Goal: Task Accomplishment & Management: Use online tool/utility

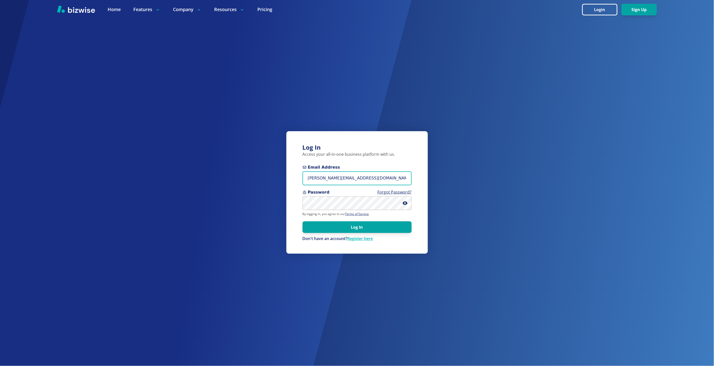
click at [328, 183] on input "marie@bizwise.com" at bounding box center [357, 179] width 109 height 14
type input "[EMAIL_ADDRESS][DOMAIN_NAME]"
click at [303, 221] on button "Log In" at bounding box center [357, 227] width 109 height 12
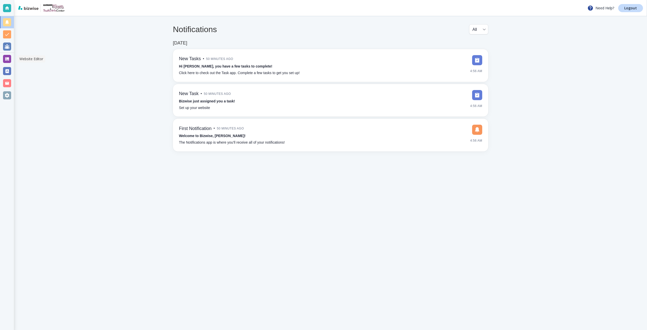
click at [6, 58] on div at bounding box center [7, 59] width 8 height 8
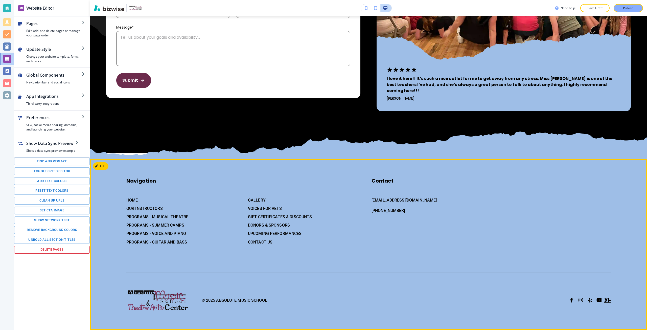
scroll to position [2830, 0]
click at [155, 211] on h6 "OUR INSTRUCTORS" at bounding box center [184, 208] width 117 height 6
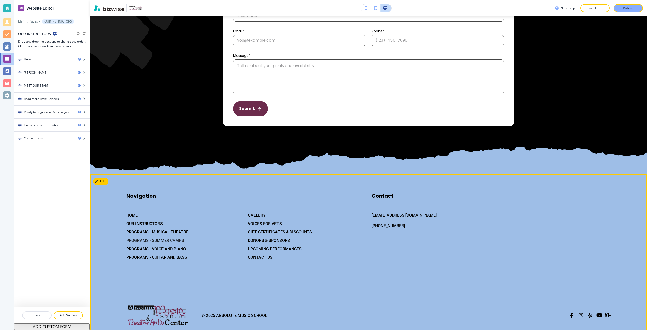
scroll to position [1390, 0]
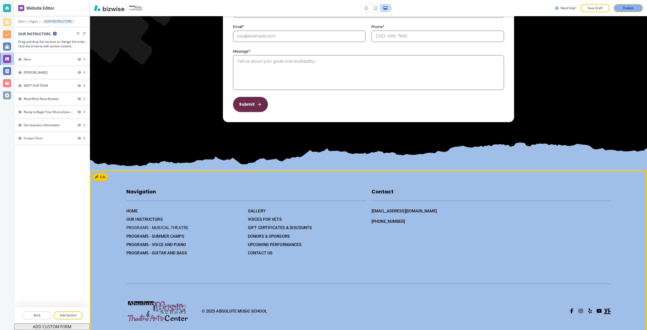
click at [168, 226] on h6 "PROGRAMS - MUSICAL THEATRE" at bounding box center [184, 227] width 117 height 6
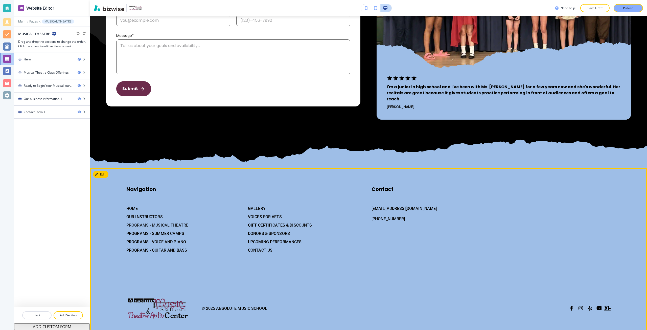
scroll to position [1288, 0]
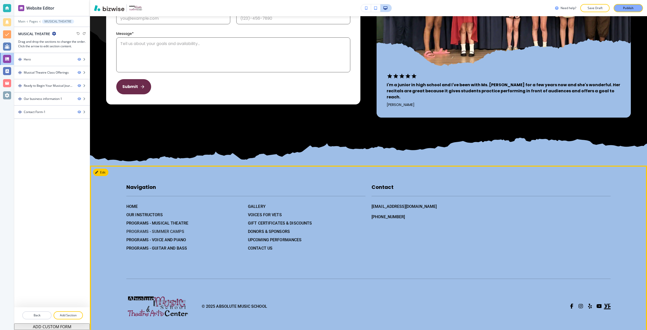
click at [160, 228] on h6 "PROGRAMS - SUMMER CAMPS" at bounding box center [184, 231] width 117 height 6
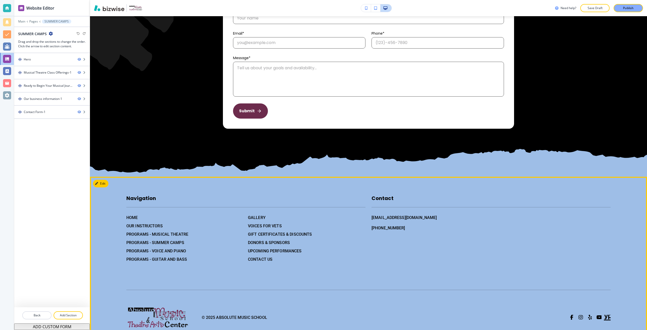
scroll to position [973, 0]
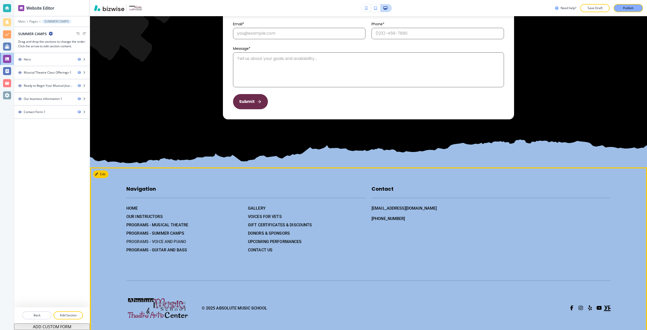
click at [186, 238] on h6 "PROGRAMS - VOICE AND PIANO" at bounding box center [184, 241] width 117 height 6
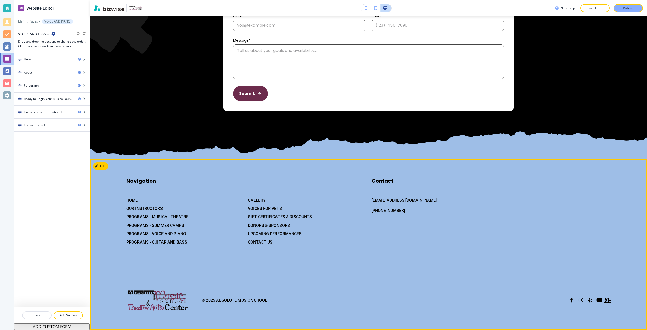
scroll to position [1109, 0]
click at [186, 239] on h6 "PROGRAMS - GUITAR AND BASS" at bounding box center [184, 242] width 117 height 6
click at [245, 222] on div "GALLERY VOICES FOR VETS GIFT CERTIFICATES & DISCOUNTS DONORS & SPONSORS UPCOMIN…" at bounding box center [305, 219] width 122 height 52
click at [251, 203] on h6 "GALLERY" at bounding box center [306, 200] width 117 height 6
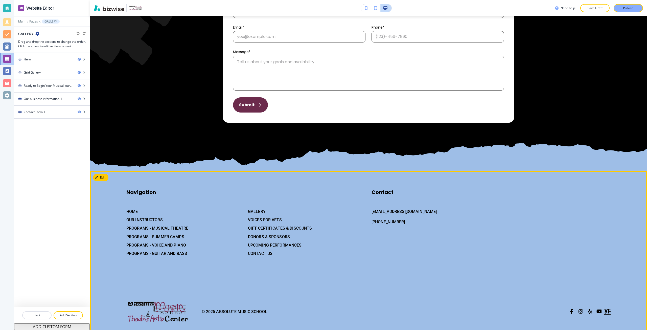
scroll to position [1898, 0]
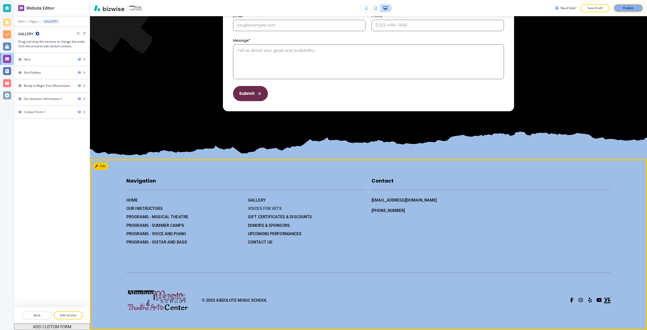
click at [251, 209] on h6 "VOICES FOR VETS" at bounding box center [306, 208] width 117 height 6
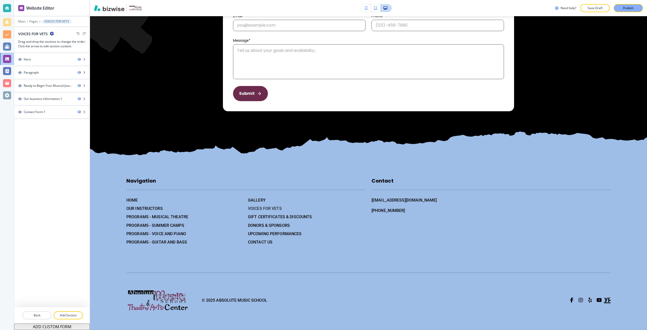
scroll to position [0, 0]
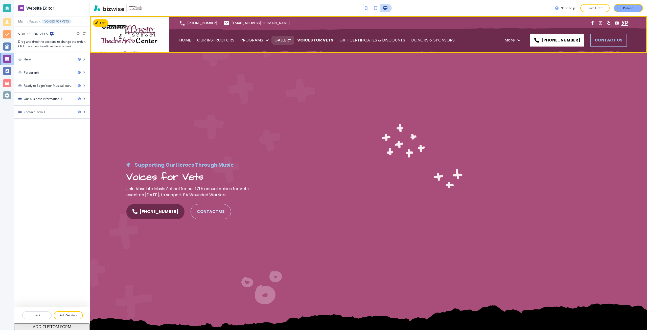
click at [285, 36] on p "GALLERY" at bounding box center [282, 40] width 17 height 14
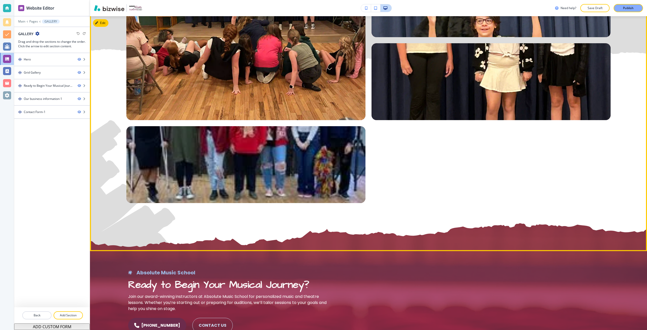
scroll to position [1214, 0]
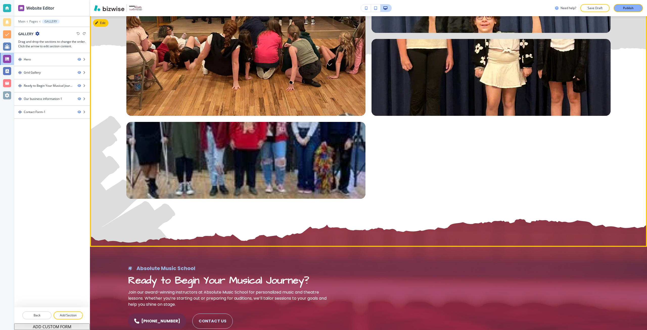
click at [259, 131] on button "button" at bounding box center [245, 160] width 239 height 77
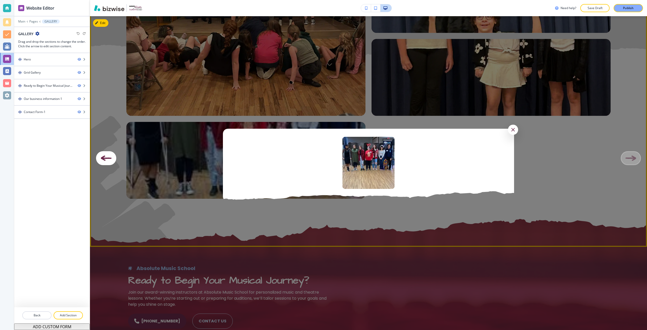
click at [257, 122] on div at bounding box center [368, 165] width 557 height 330
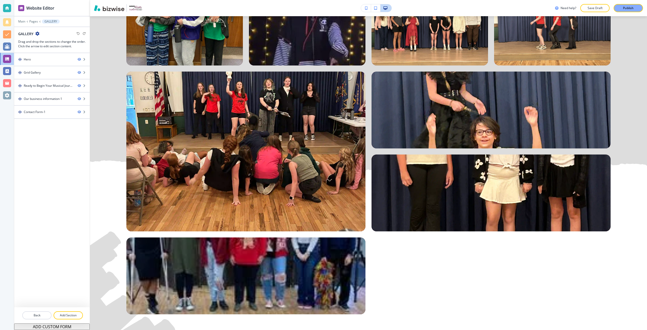
scroll to position [1087, 0]
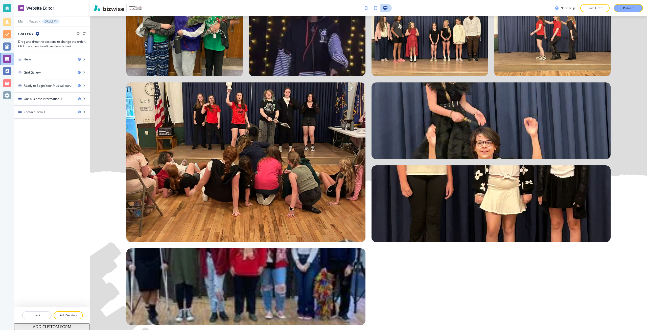
click at [399, 178] on button "button" at bounding box center [490, 203] width 239 height 77
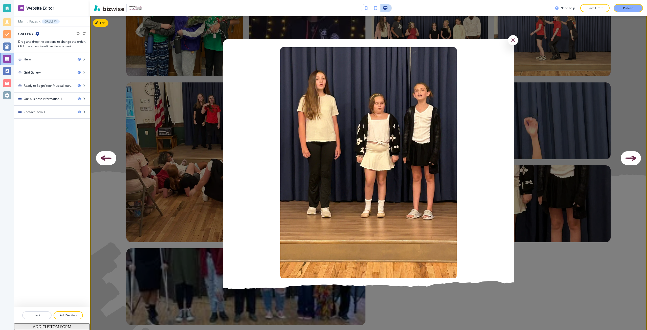
click at [195, 92] on div at bounding box center [368, 165] width 557 height 330
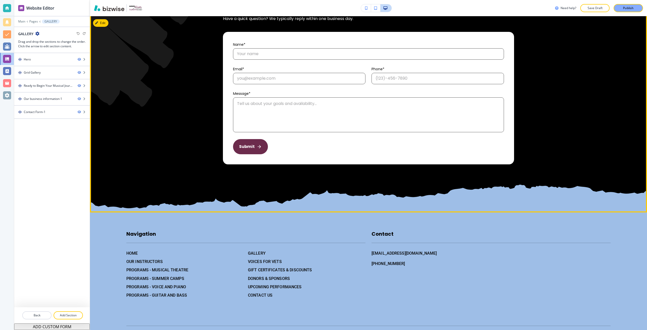
scroll to position [1871, 0]
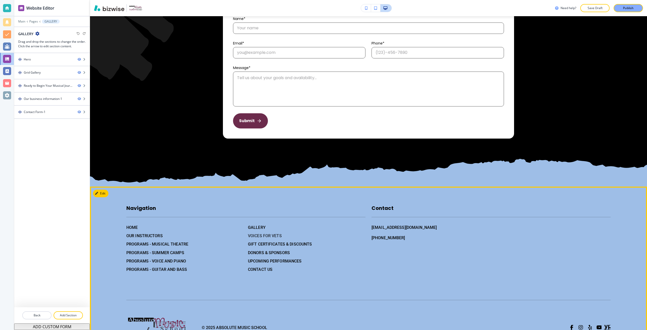
click at [256, 235] on h6 "VOICES FOR VETS" at bounding box center [306, 235] width 117 height 6
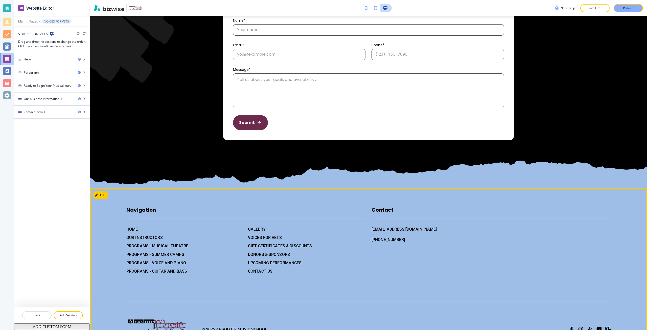
scroll to position [1160, 0]
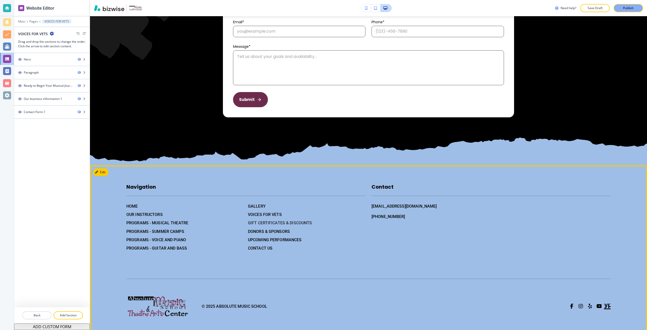
click at [266, 220] on h6 "GIFT CERTIFICATES & DISCOUNTS" at bounding box center [306, 223] width 117 height 6
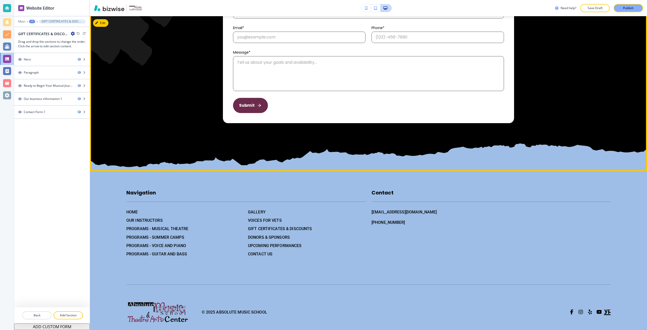
scroll to position [887, 0]
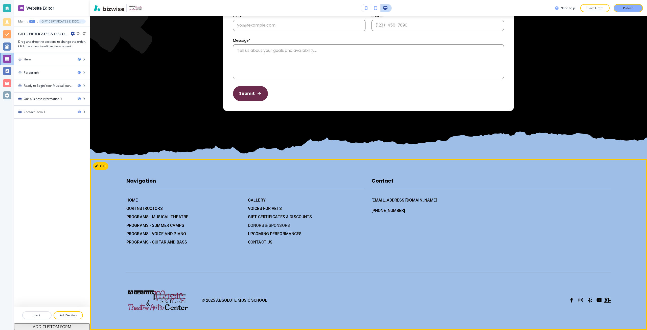
click at [262, 225] on h6 "DONORS & SPONSORS" at bounding box center [306, 225] width 117 height 6
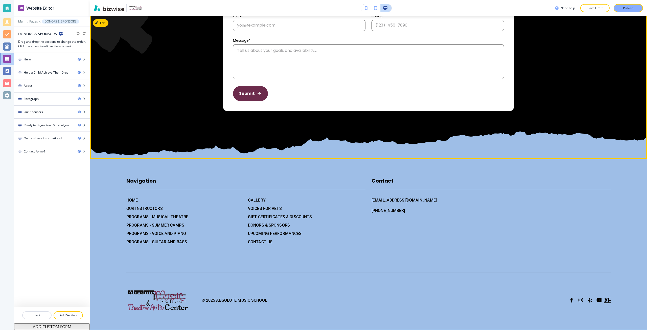
scroll to position [1743, 0]
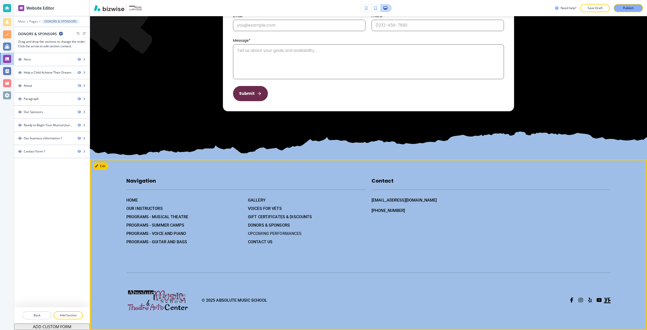
click at [256, 236] on h6 "UPCOMING PERFORMANCES" at bounding box center [306, 233] width 117 height 6
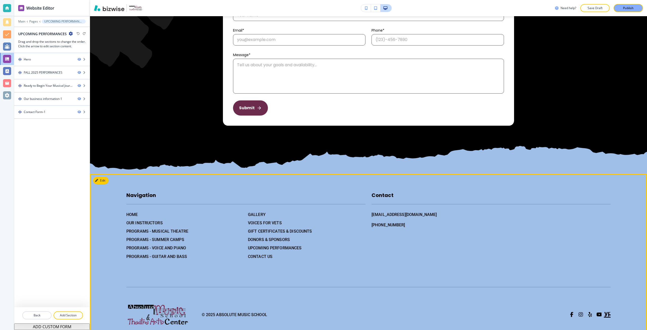
scroll to position [1129, 0]
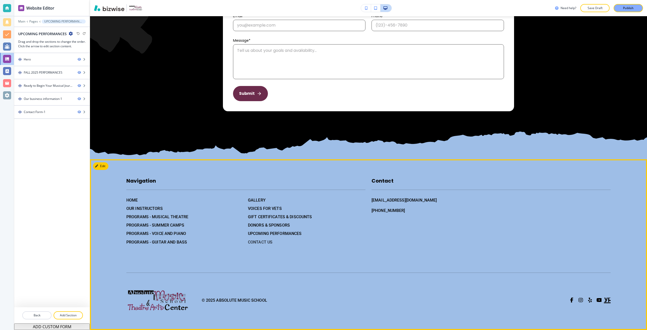
click at [262, 242] on h6 "CONTACT US" at bounding box center [306, 242] width 117 height 6
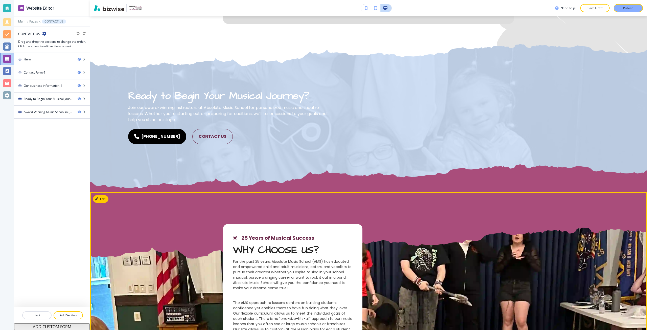
scroll to position [733, 0]
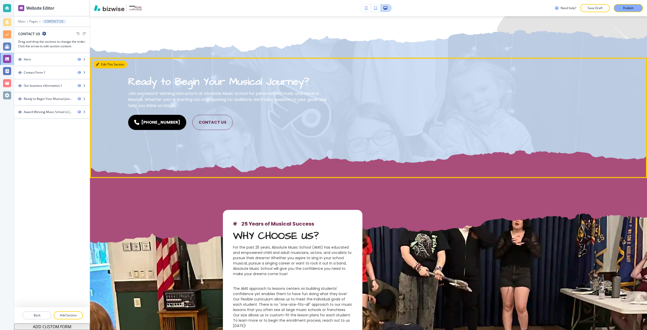
click at [105, 64] on button "Edit This Section" at bounding box center [110, 65] width 34 height 8
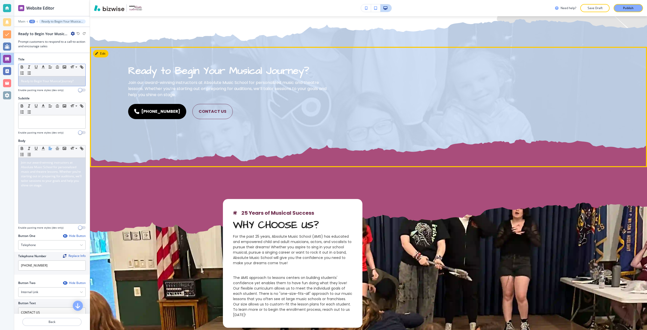
scroll to position [744, 0]
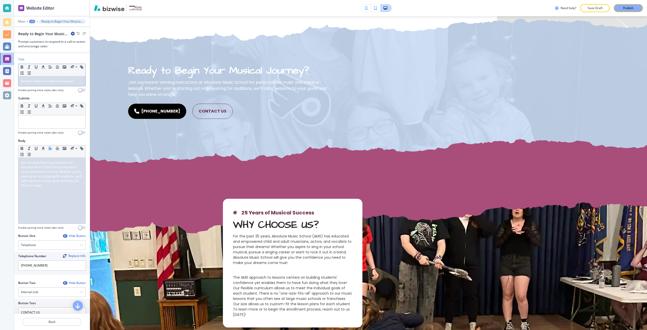
click at [56, 82] on span "Ready to Begin Your Musical Journey?" at bounding box center [47, 81] width 53 height 4
click at [51, 178] on span "Join our award-winning instructors at Absolute Music School for personalized mu…" at bounding box center [51, 173] width 61 height 27
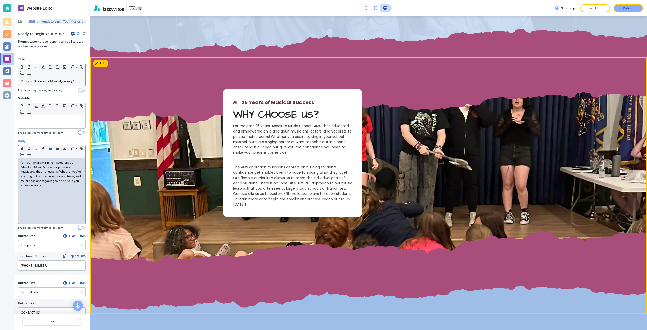
scroll to position [870, 0]
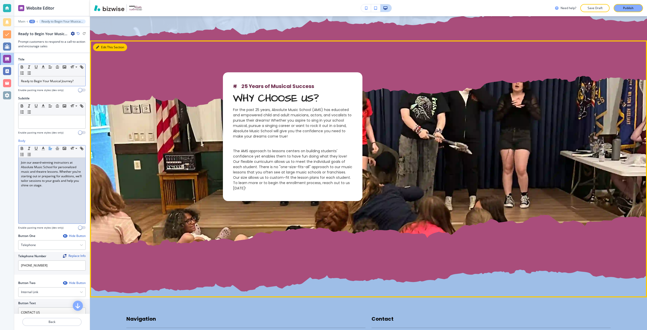
click at [107, 45] on button "Edit This Section" at bounding box center [110, 47] width 34 height 8
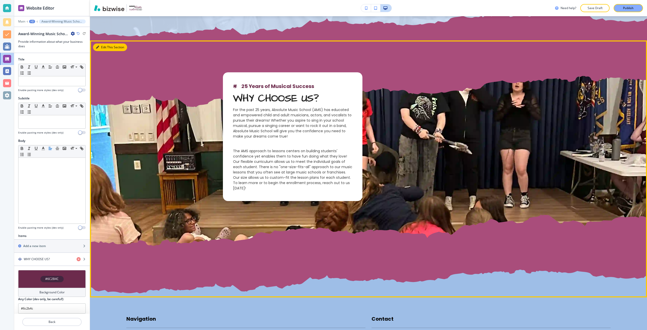
scroll to position [864, 0]
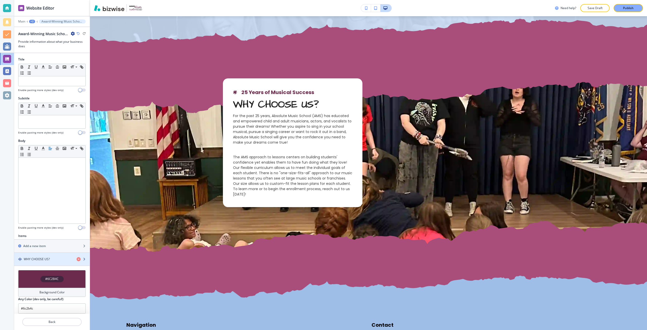
click at [50, 257] on div "WHY CHOOSE US?" at bounding box center [43, 259] width 58 height 5
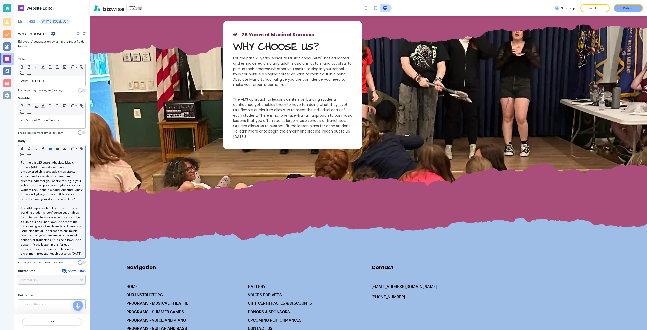
scroll to position [926, 0]
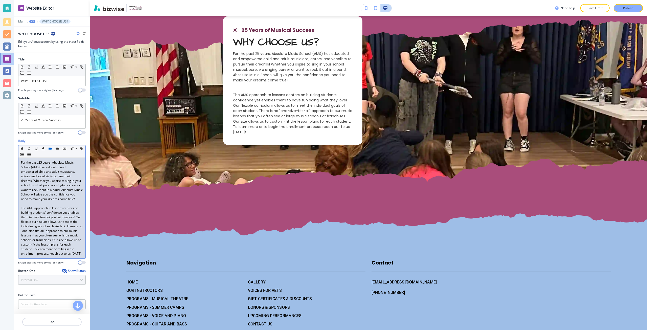
click at [45, 210] on p "The AMS approach to lessons centers on building students' confidence yet enable…" at bounding box center [52, 231] width 62 height 50
click at [43, 206] on p at bounding box center [52, 203] width 62 height 5
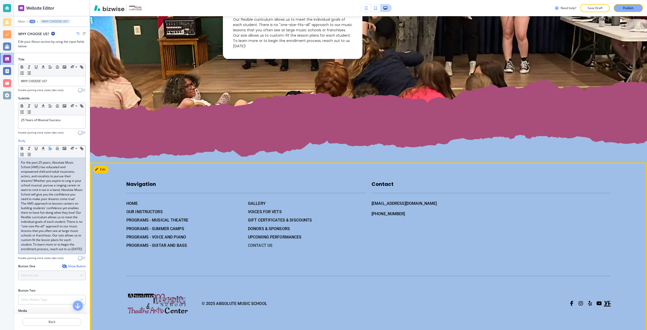
scroll to position [1008, 0]
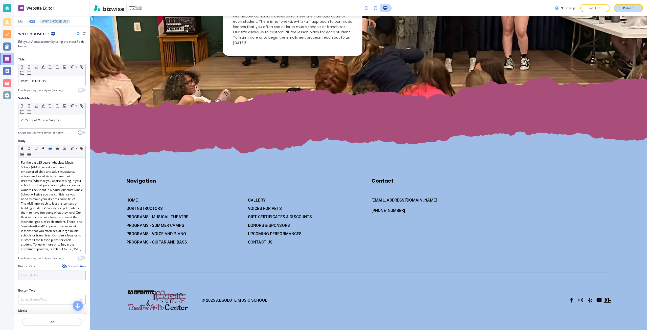
click at [624, 8] on p "Publish" at bounding box center [628, 8] width 11 height 5
